Goal: Task Accomplishment & Management: Manage account settings

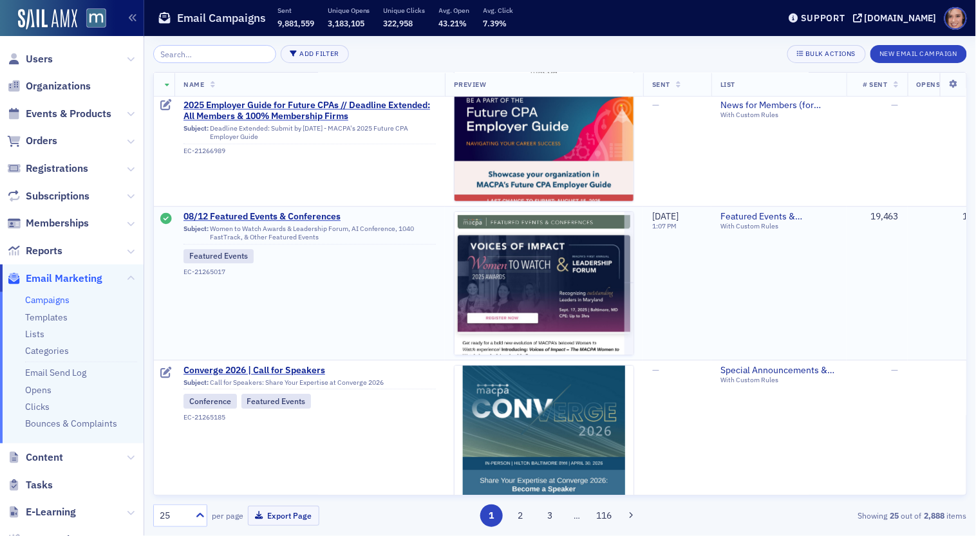
scroll to position [968, 0]
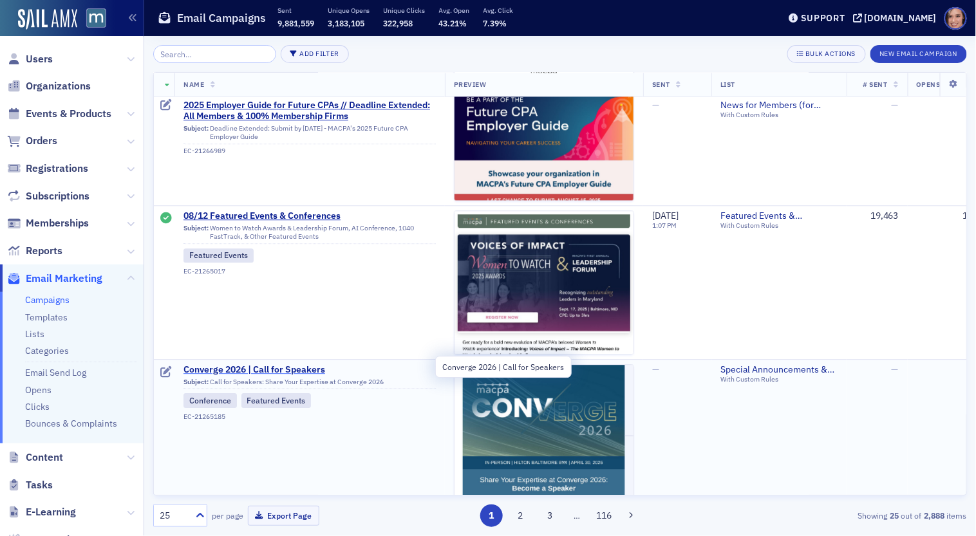
click at [263, 364] on span "Converge 2026 | Call for Speakers" at bounding box center [309, 370] width 252 height 12
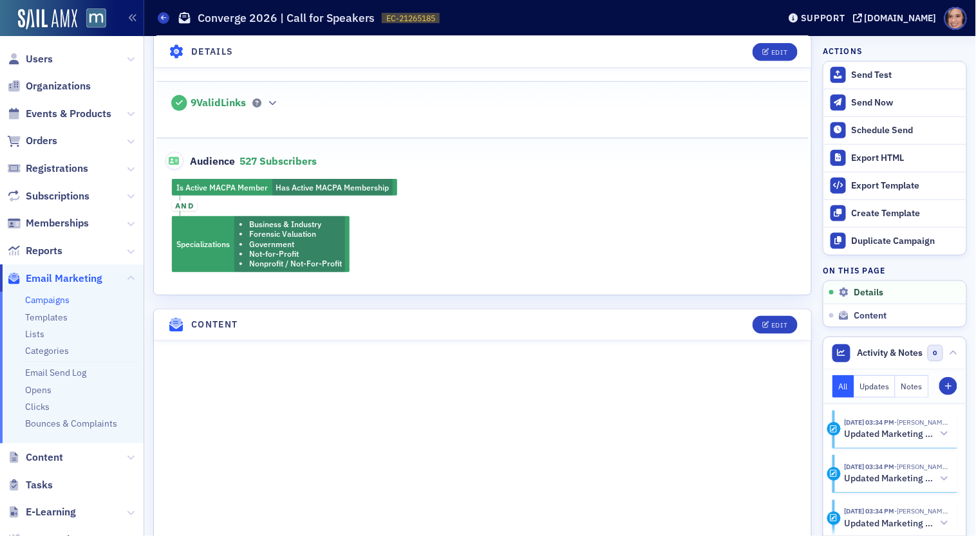
scroll to position [415, 0]
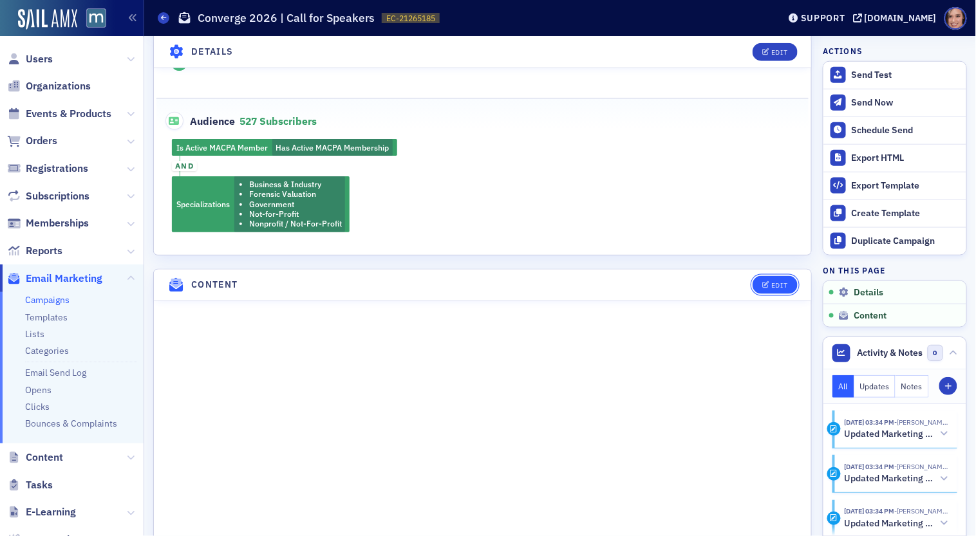
click at [772, 283] on button "Edit" at bounding box center [775, 285] width 44 height 18
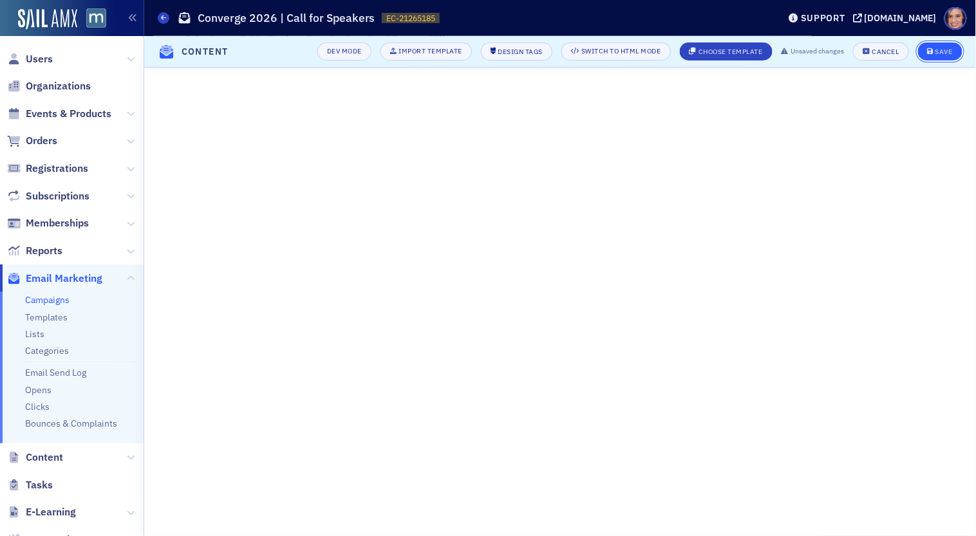
click at [946, 48] on div "Save" at bounding box center [943, 51] width 17 height 7
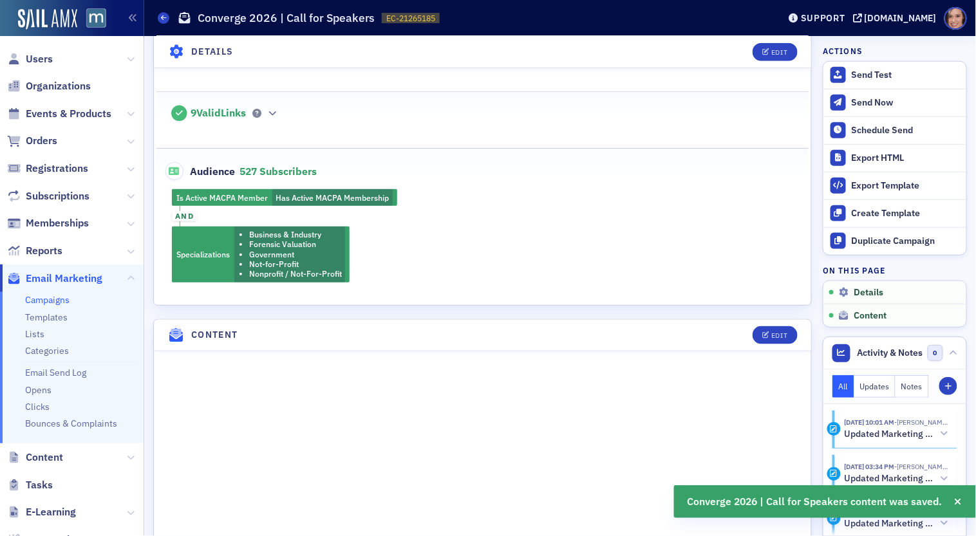
scroll to position [559, 0]
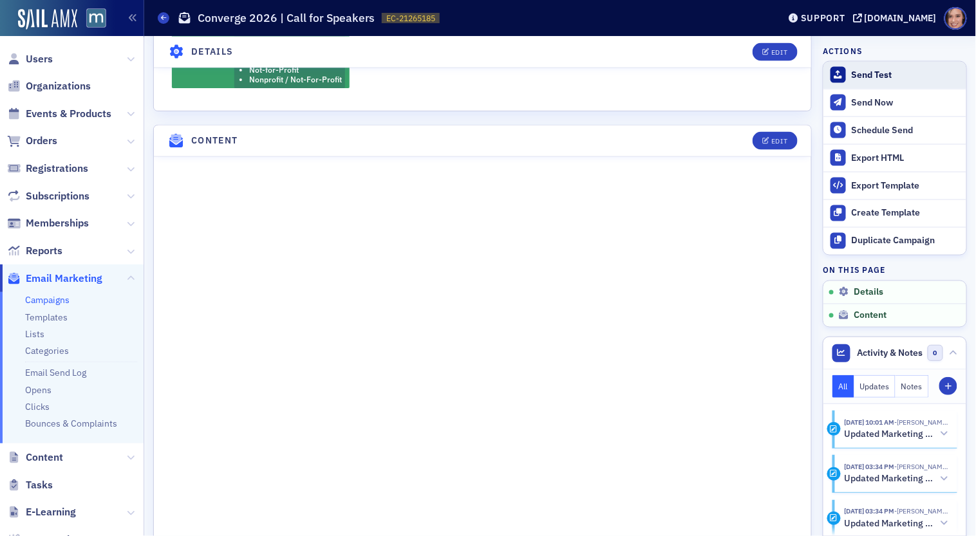
click at [888, 81] on button "Send Test" at bounding box center [894, 75] width 143 height 27
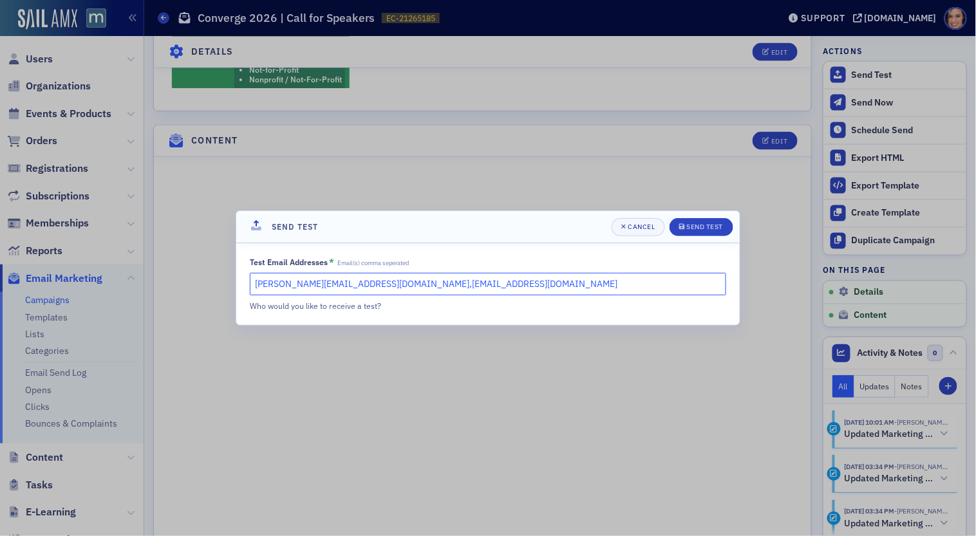
drag, startPoint x: 254, startPoint y: 283, endPoint x: 364, endPoint y: 283, distance: 109.4
click at [364, 283] on input "katie@blueoceanideas.com,lauren@macpa.org" at bounding box center [488, 284] width 476 height 23
click at [348, 289] on input "natalie@macpa.org,lauren@macpa.org" at bounding box center [488, 284] width 476 height 23
type input "natalie@macpa.org,michelle@macpa.org"
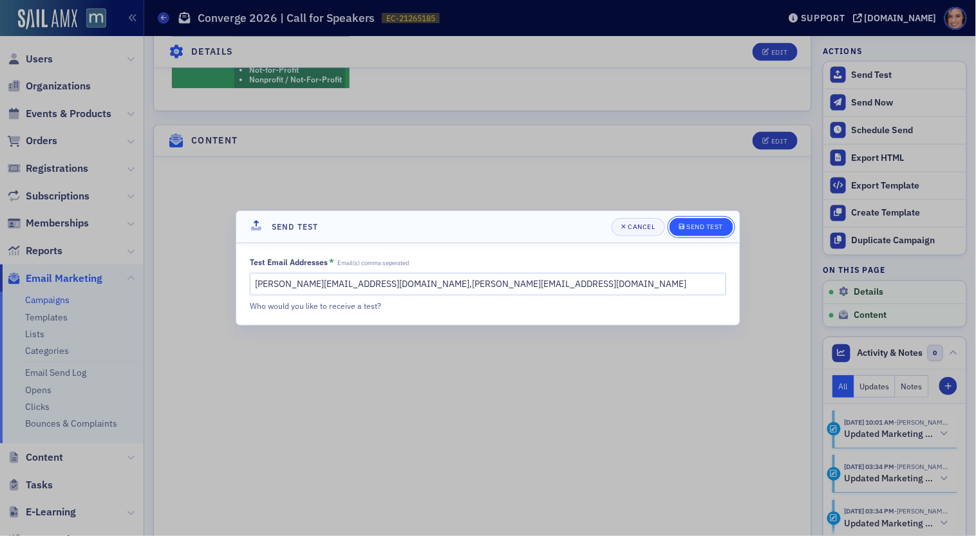
click at [704, 227] on div "Send Test" at bounding box center [705, 226] width 37 height 7
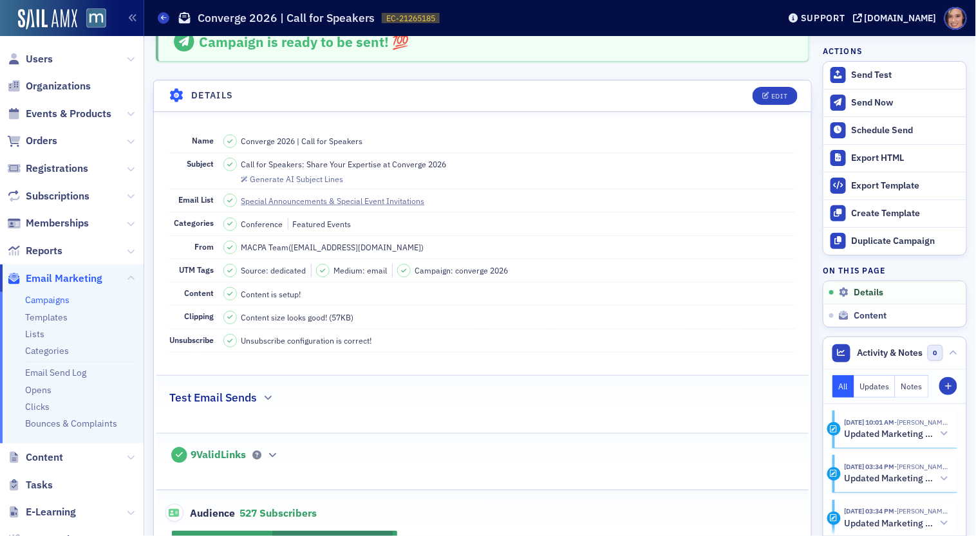
scroll to position [0, 0]
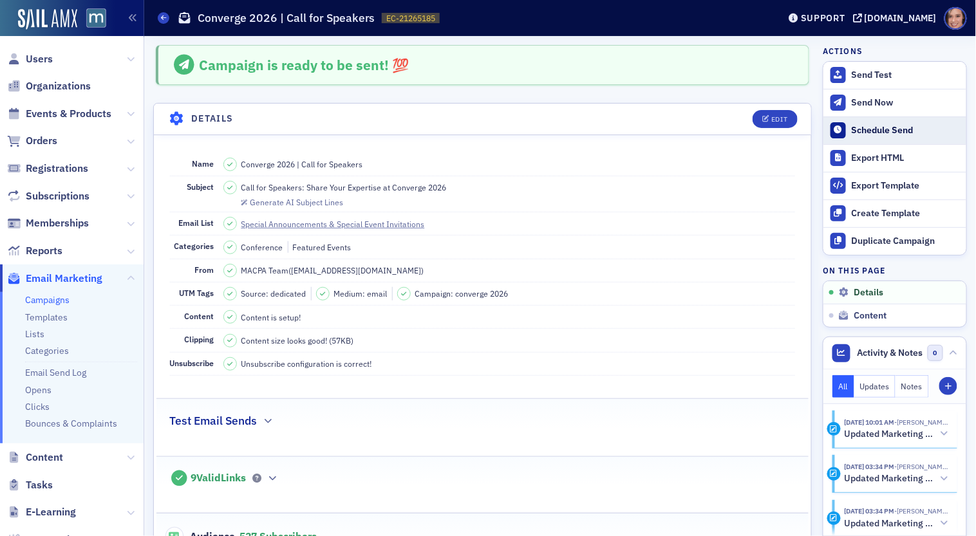
click at [865, 132] on div "Schedule Send" at bounding box center [906, 131] width 108 height 12
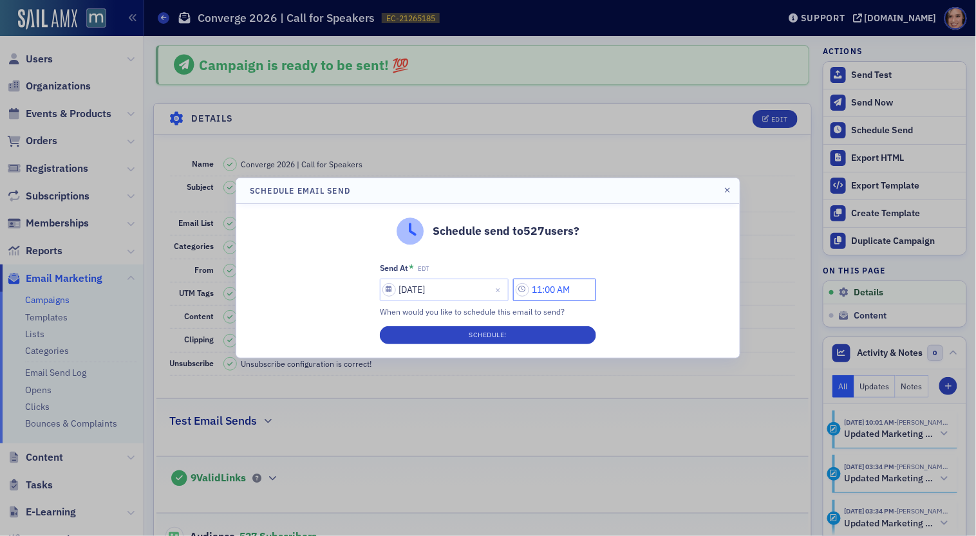
click at [542, 292] on input "11:00 AM" at bounding box center [554, 290] width 83 height 23
click at [395, 281] on div "11" at bounding box center [378, 290] width 33 height 19
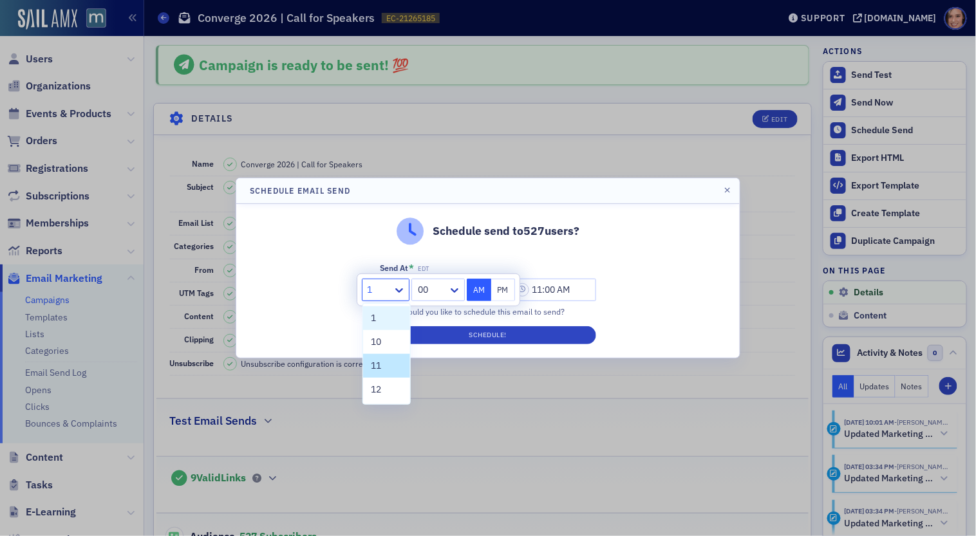
type input "12"
click at [363, 321] on div "12" at bounding box center [388, 318] width 50 height 24
type input "12:00 AM"
click at [426, 288] on div at bounding box center [433, 290] width 27 height 16
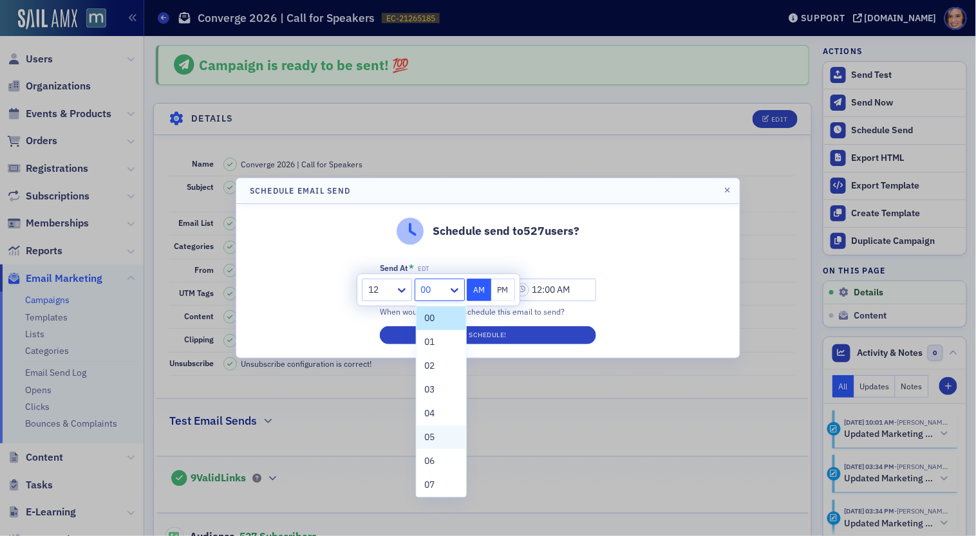
click at [446, 431] on div "05" at bounding box center [441, 438] width 34 height 14
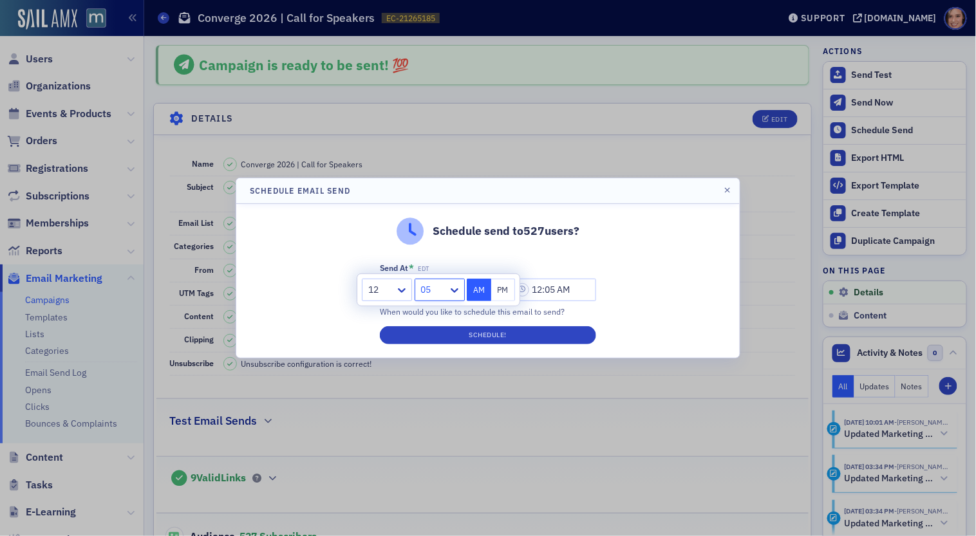
click at [507, 296] on button "PM" at bounding box center [503, 290] width 24 height 23
type input "12:05 PM"
click at [660, 292] on div "Schedule send to 527 users? Send At * EDT 08/13/2025 12:05 PM When would you li…" at bounding box center [487, 281] width 503 height 154
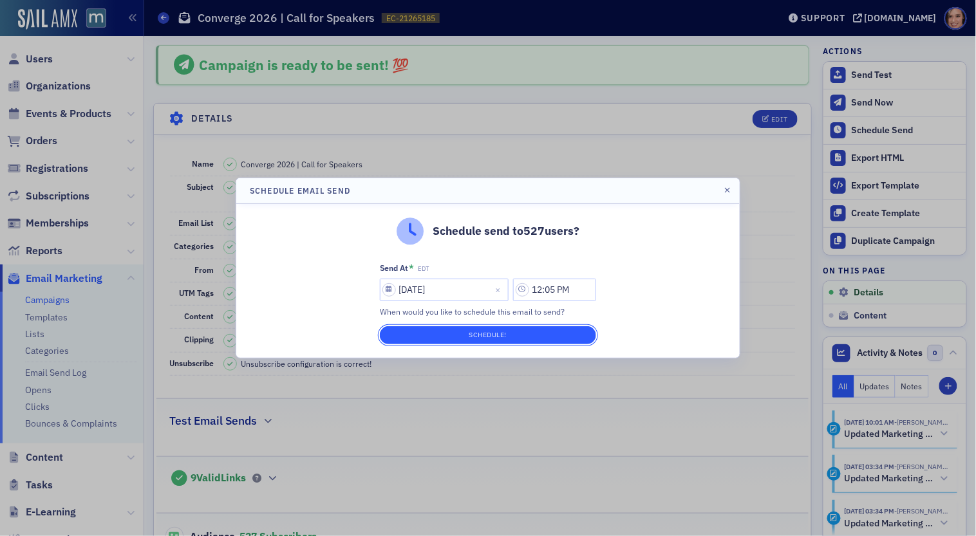
click at [548, 340] on button "Schedule!" at bounding box center [488, 335] width 216 height 18
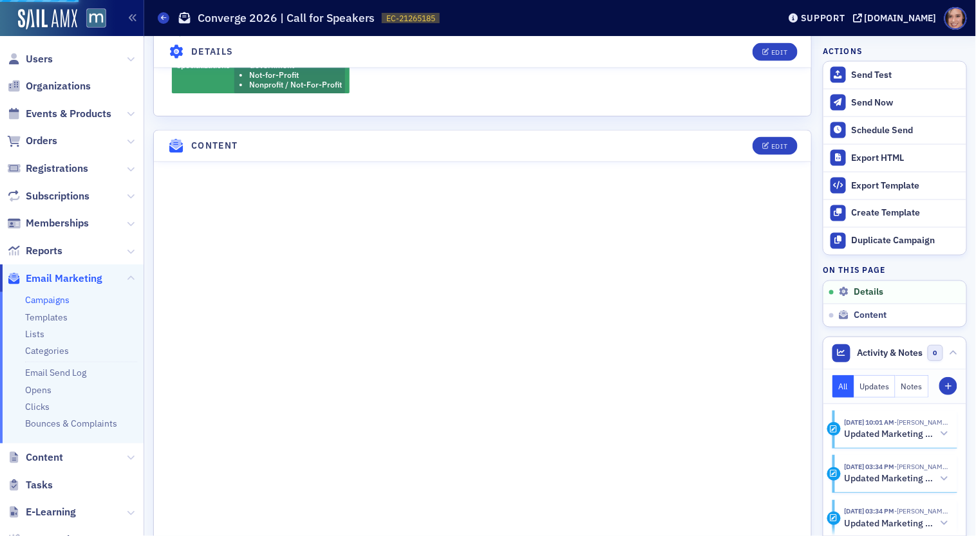
scroll to position [615, 0]
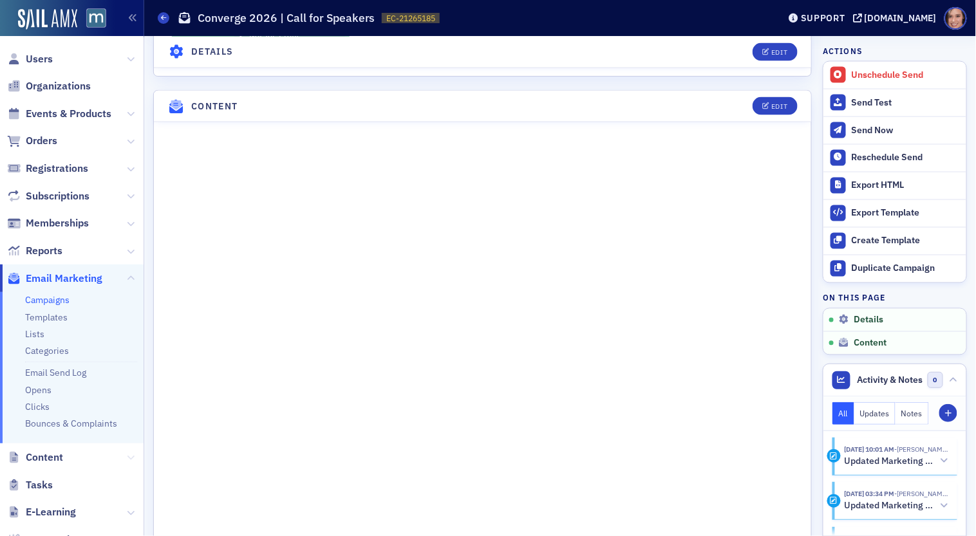
click at [134, 454] on icon at bounding box center [131, 458] width 8 height 8
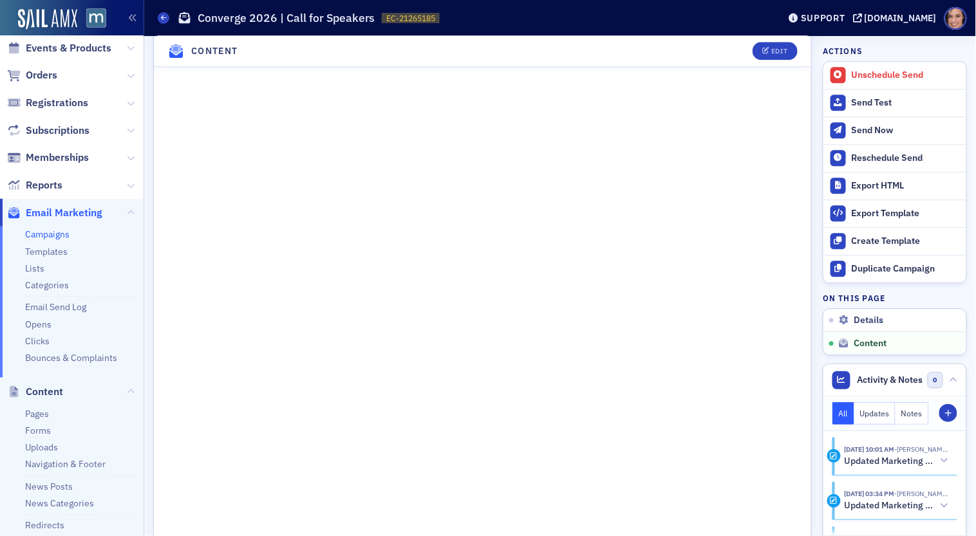
scroll to position [990, 0]
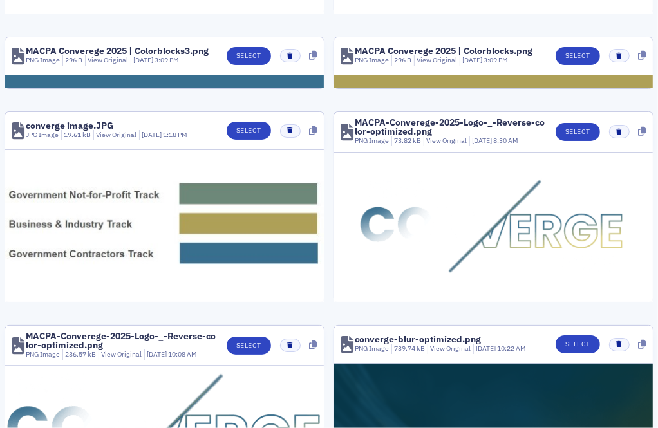
scroll to position [586, 0]
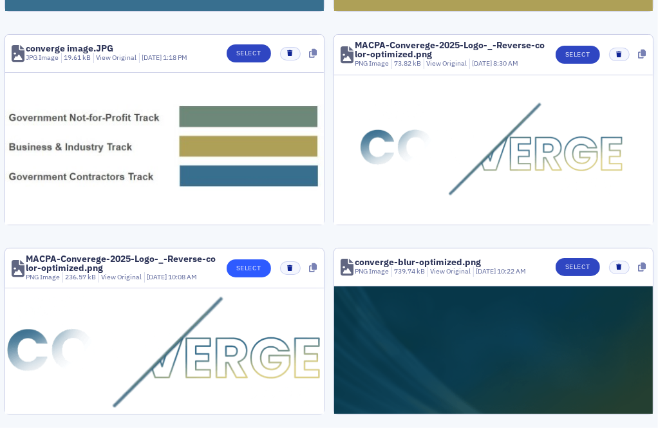
type input "conv"
click at [257, 259] on button "Select" at bounding box center [249, 268] width 44 height 18
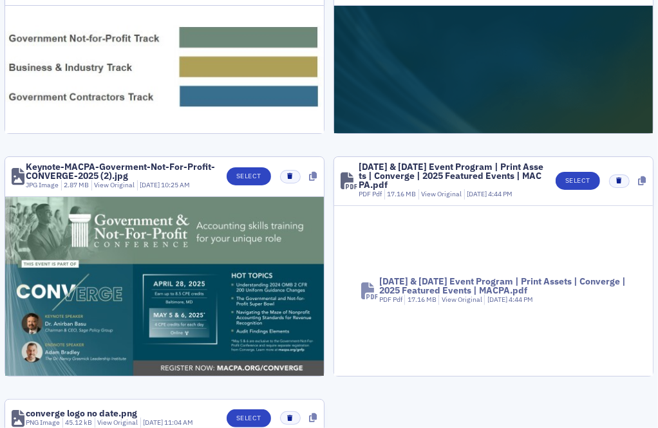
scroll to position [529, 0]
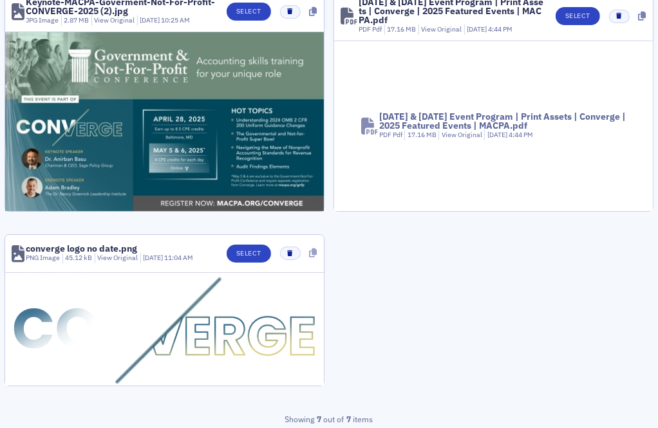
type input "converge"
click at [313, 248] on icon at bounding box center [314, 252] width 8 height 9
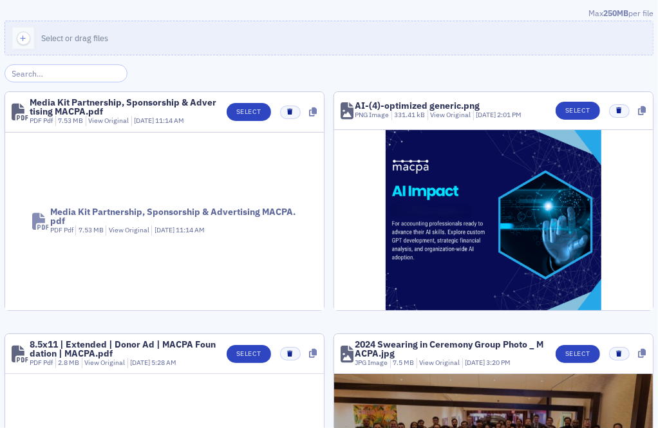
click at [100, 71] on input "search" at bounding box center [66, 73] width 123 height 18
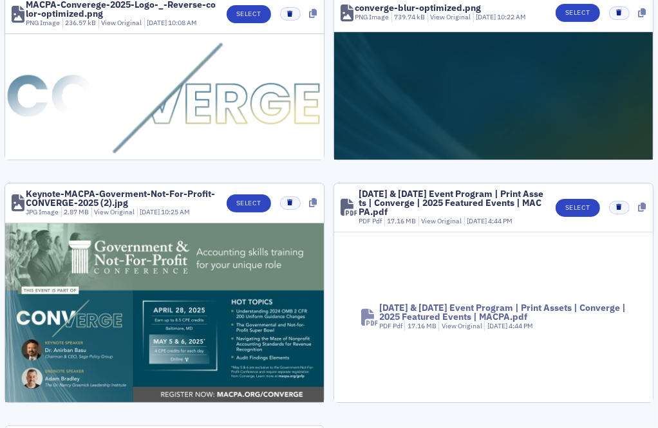
scroll to position [1029, 0]
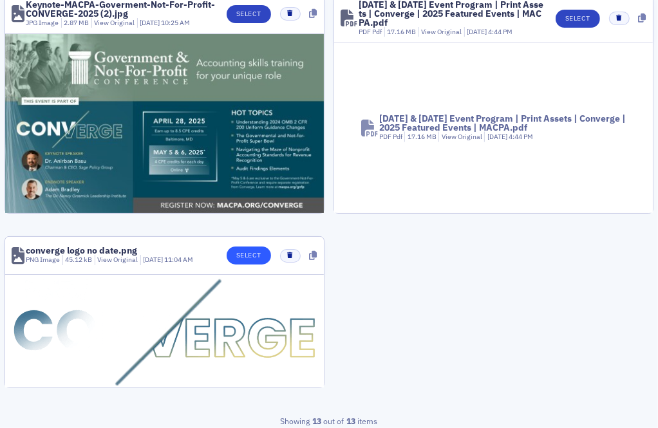
type input "conver"
click at [252, 254] on button "Select" at bounding box center [249, 256] width 44 height 18
